Goal: Task Accomplishment & Management: Manage account settings

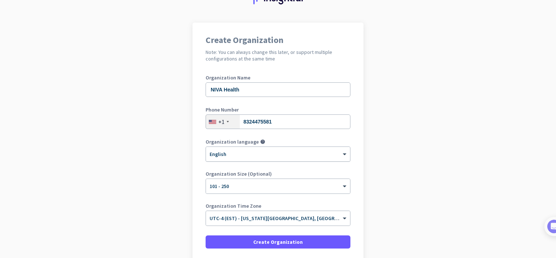
scroll to position [73, 0]
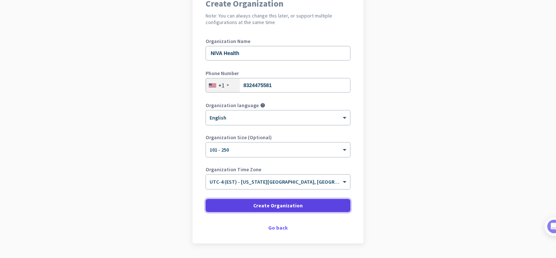
click at [257, 204] on span "Create Organization" at bounding box center [277, 205] width 49 height 7
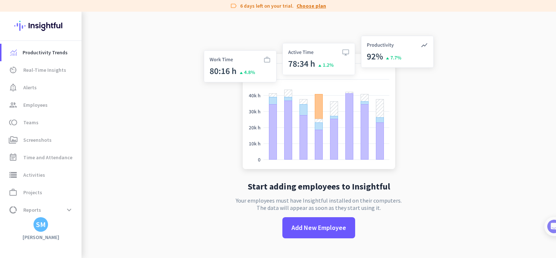
click at [310, 5] on link "Choose plan" at bounding box center [310, 5] width 29 height 7
